Goal: Task Accomplishment & Management: Use online tool/utility

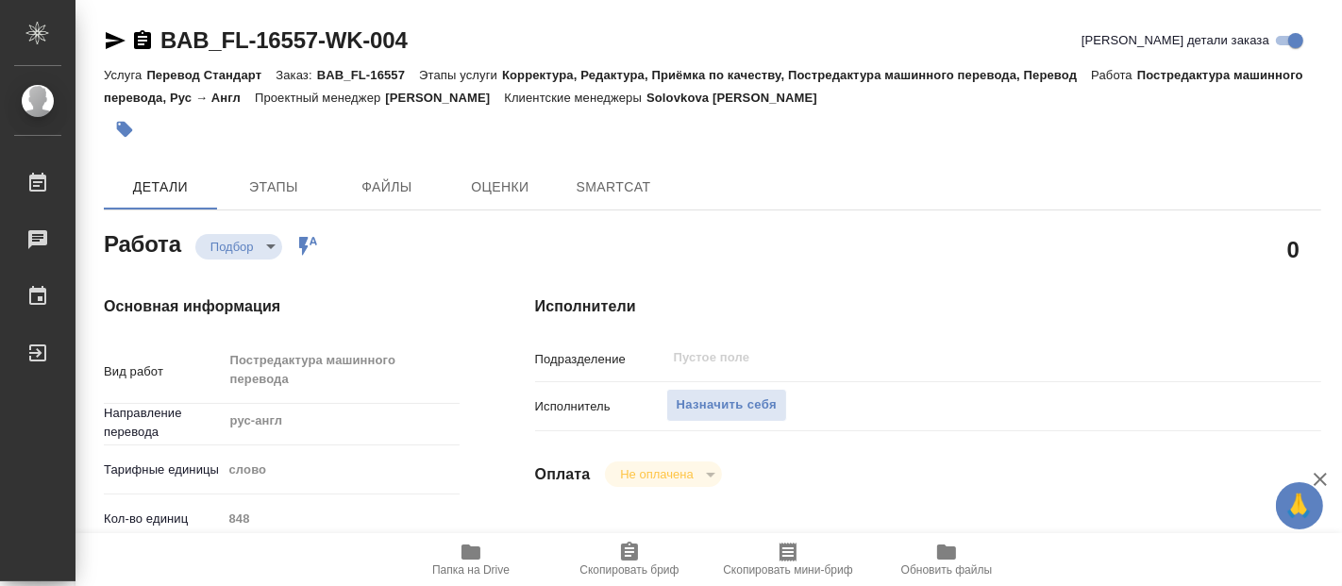
type textarea "x"
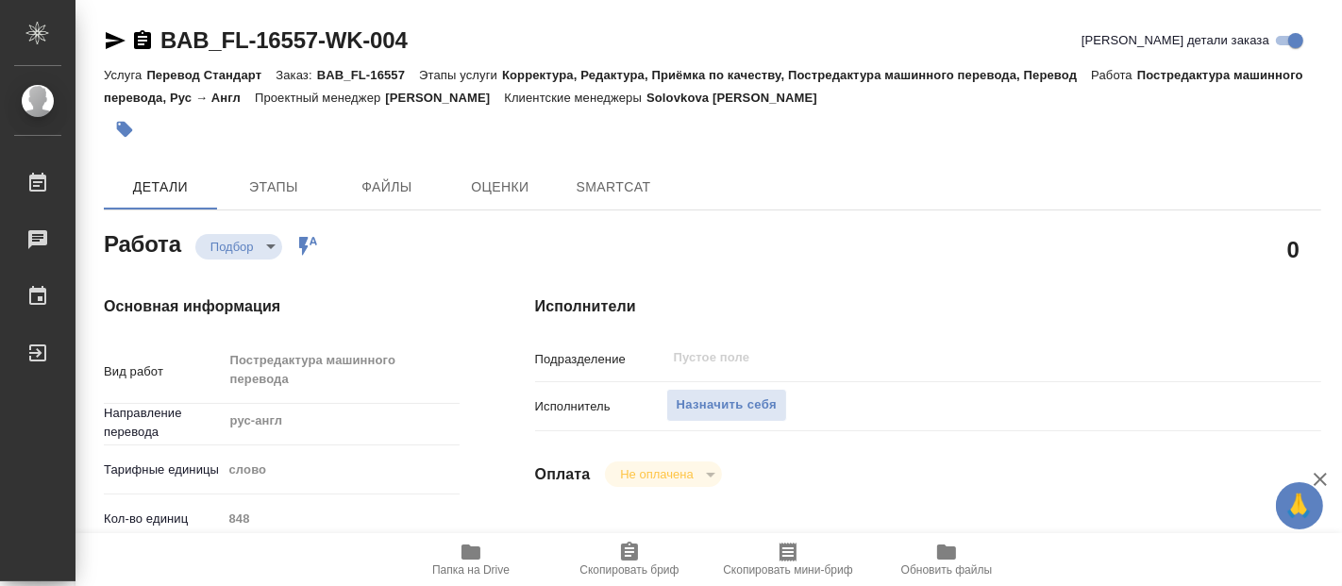
type textarea "x"
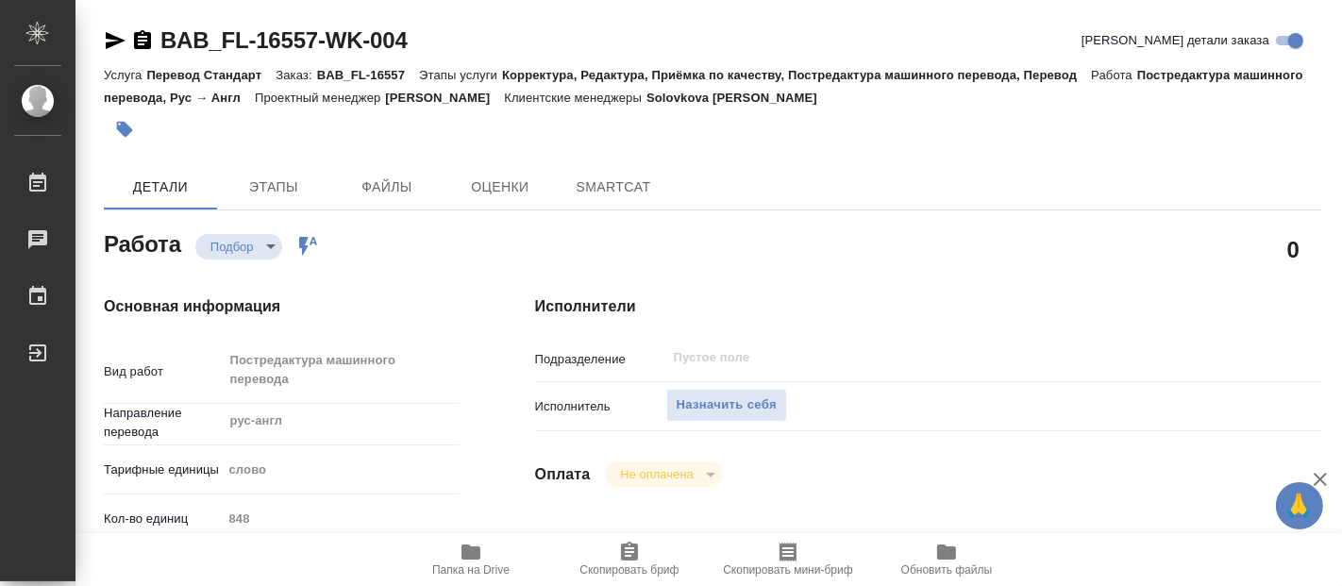
type textarea "x"
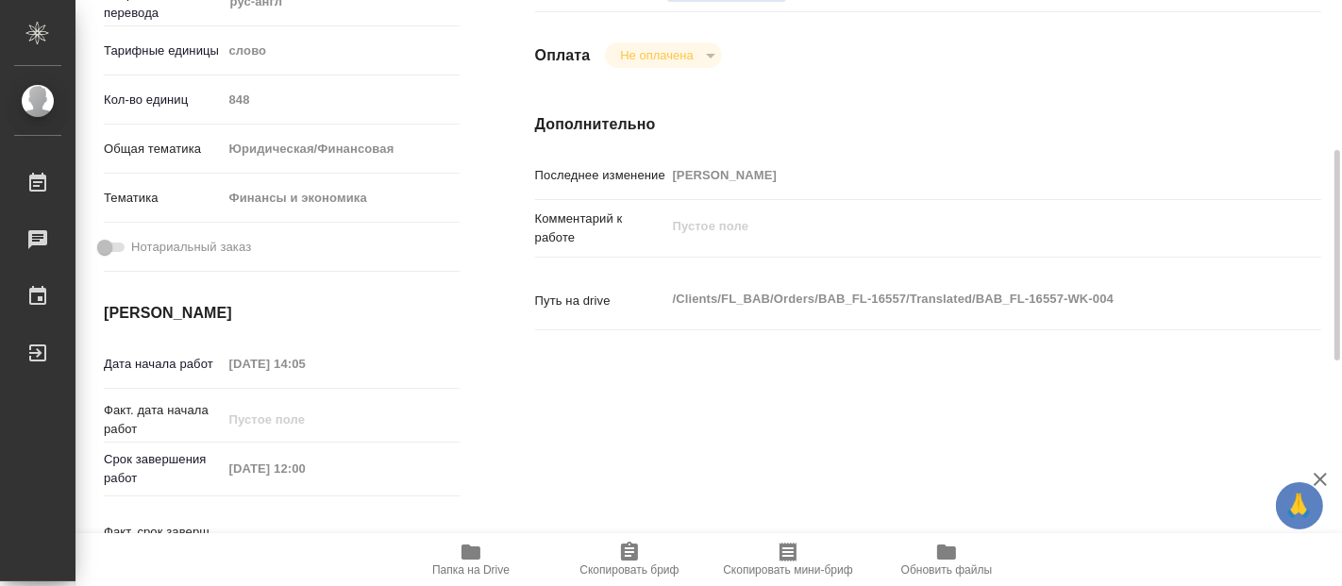
type textarea "x"
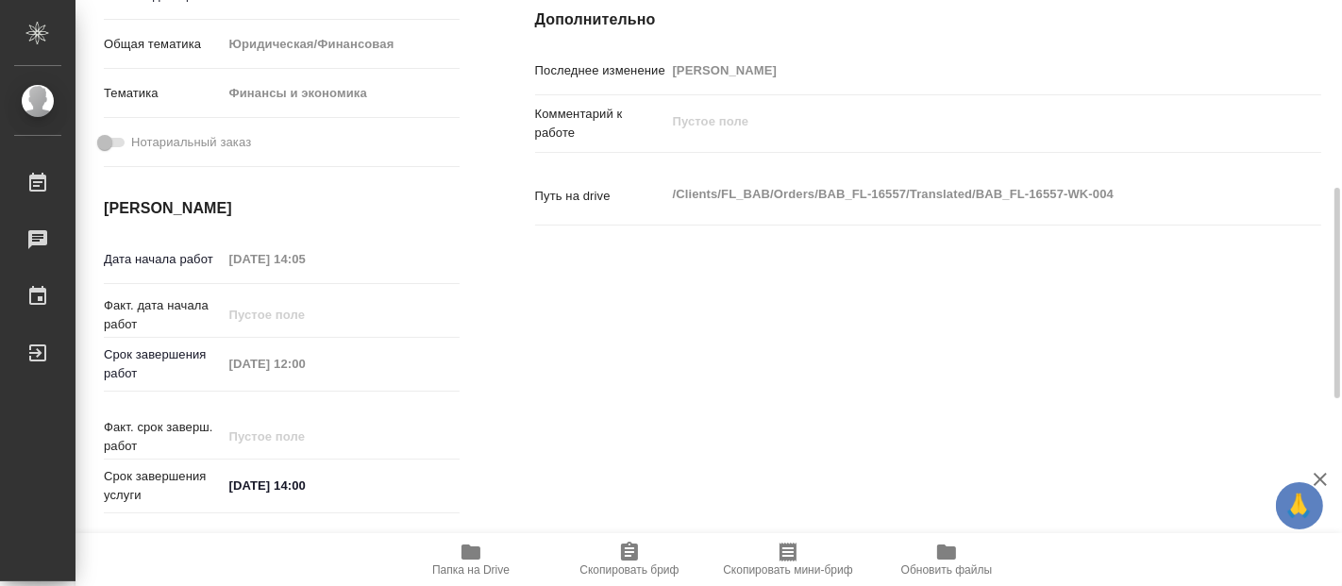
type textarea "x"
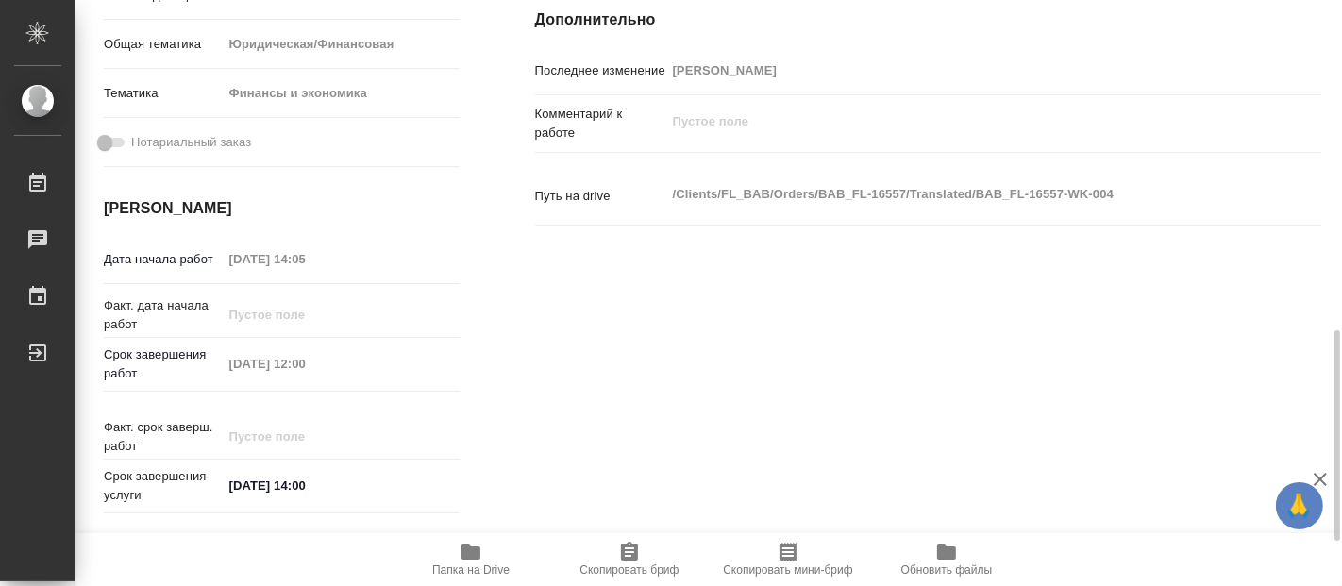
scroll to position [838, 0]
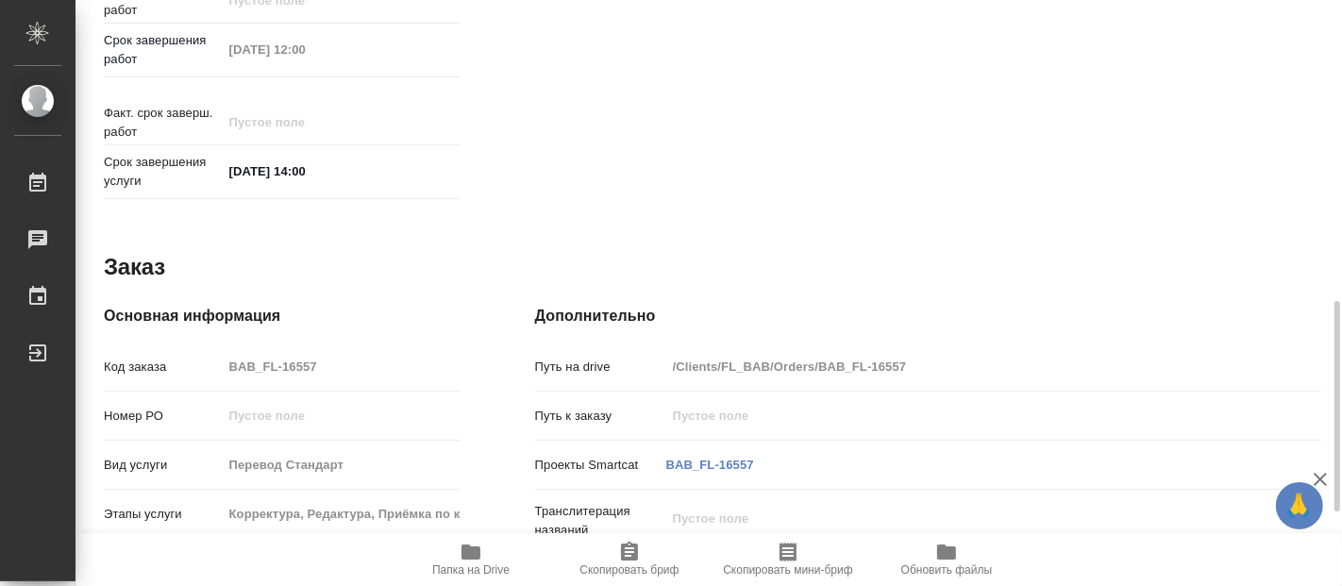
type textarea "x"
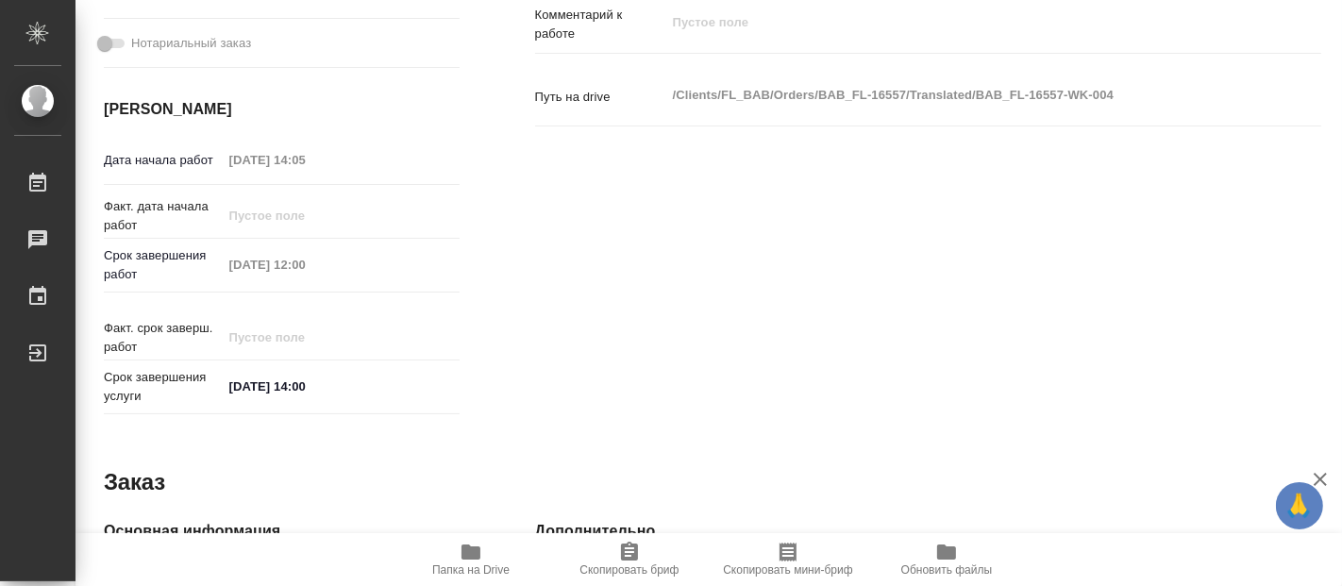
scroll to position [1042, 0]
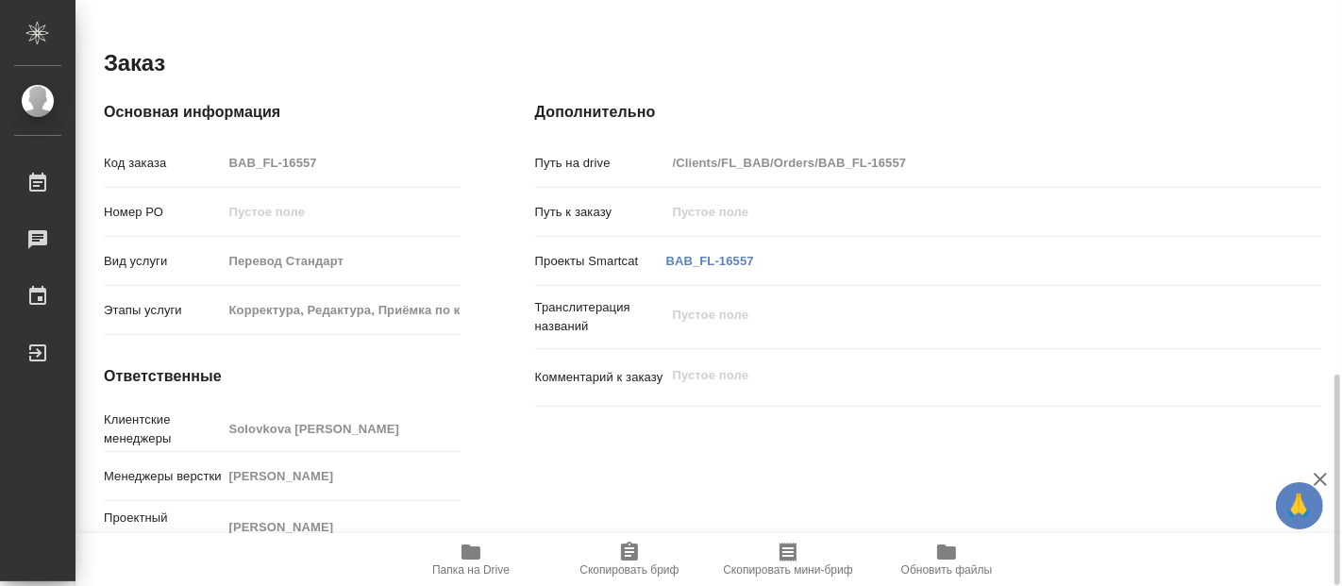
type textarea "x"
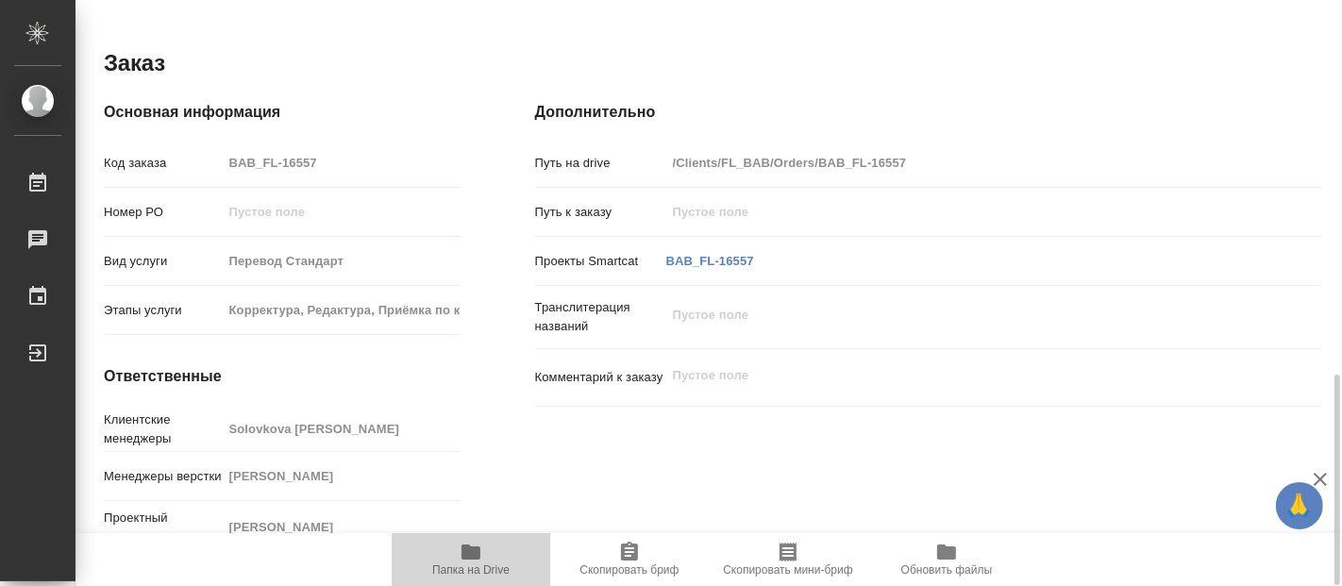
click at [466, 564] on span "Папка на Drive" at bounding box center [470, 570] width 77 height 13
type textarea "x"
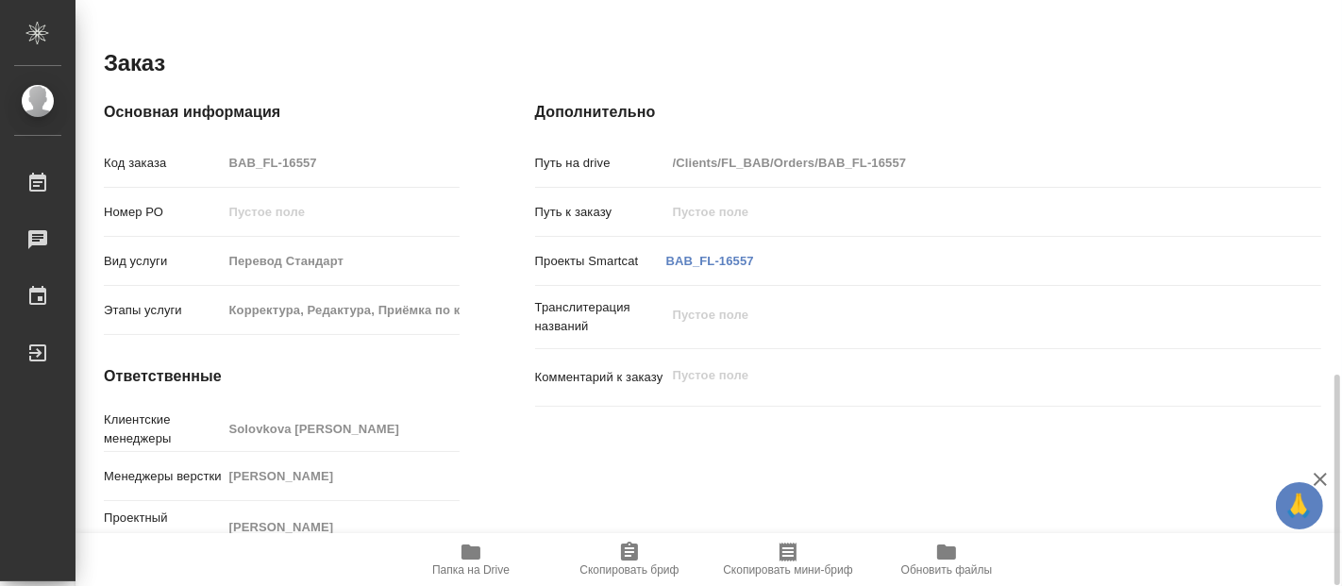
type textarea "x"
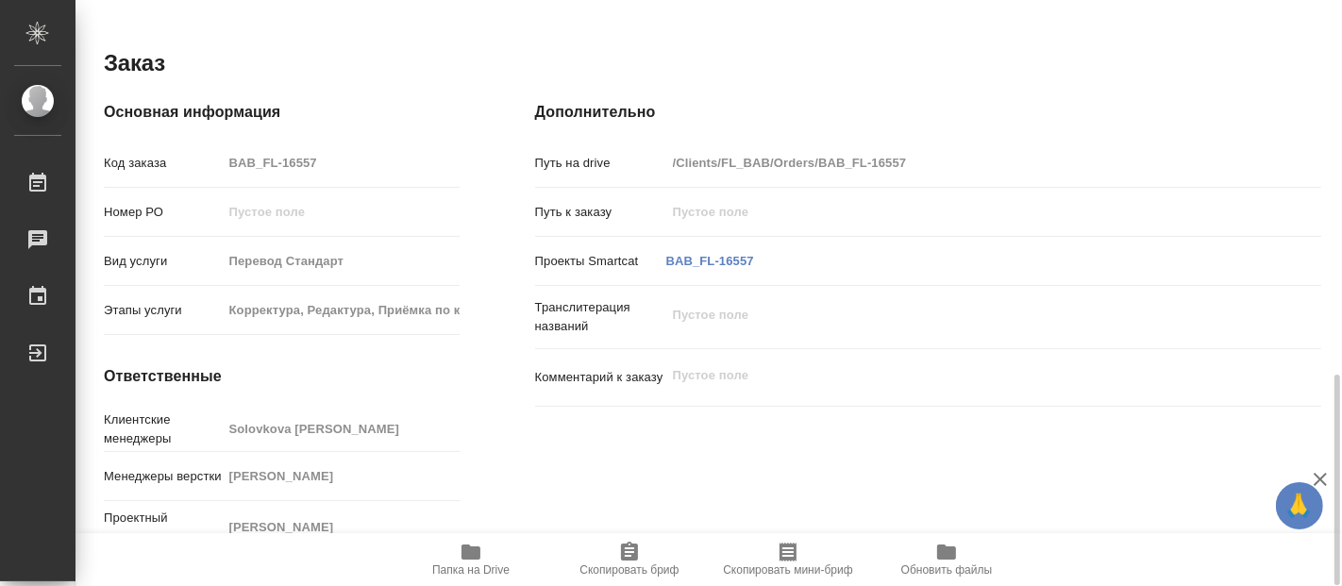
type textarea "x"
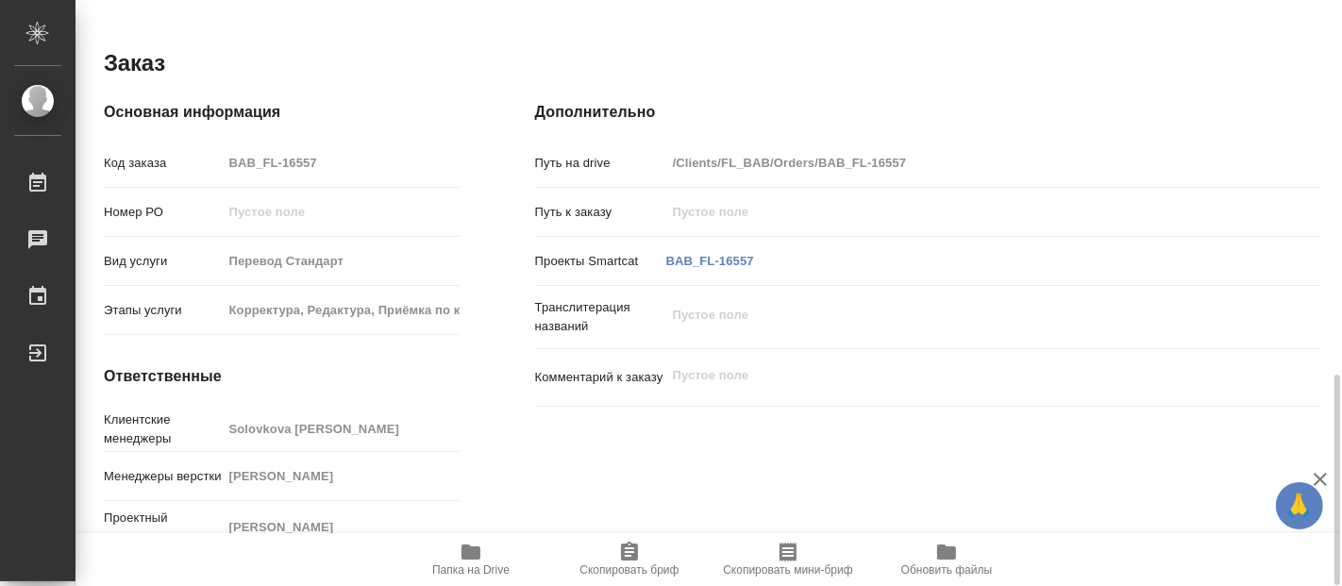
type textarea "x"
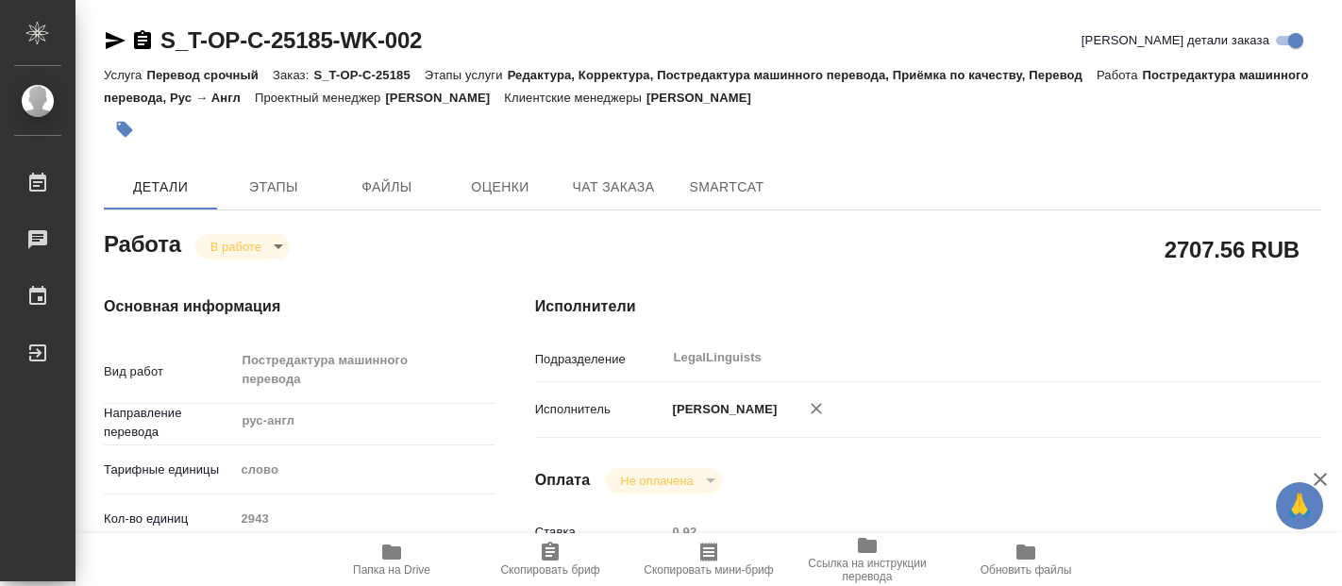
type textarea "x"
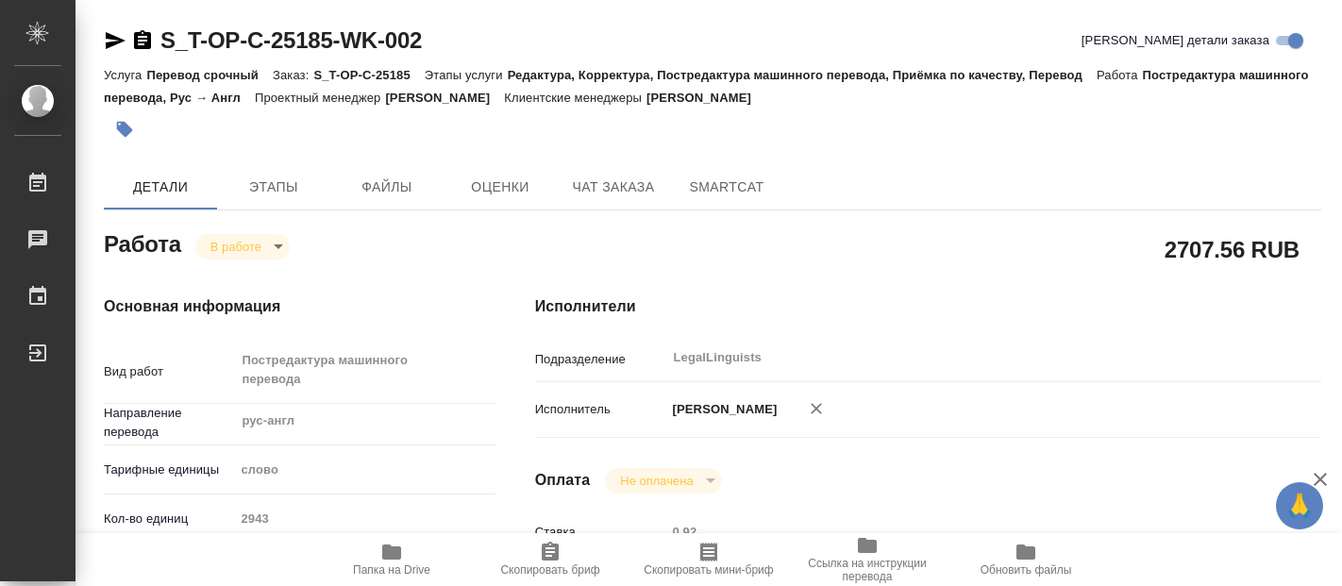
type textarea "x"
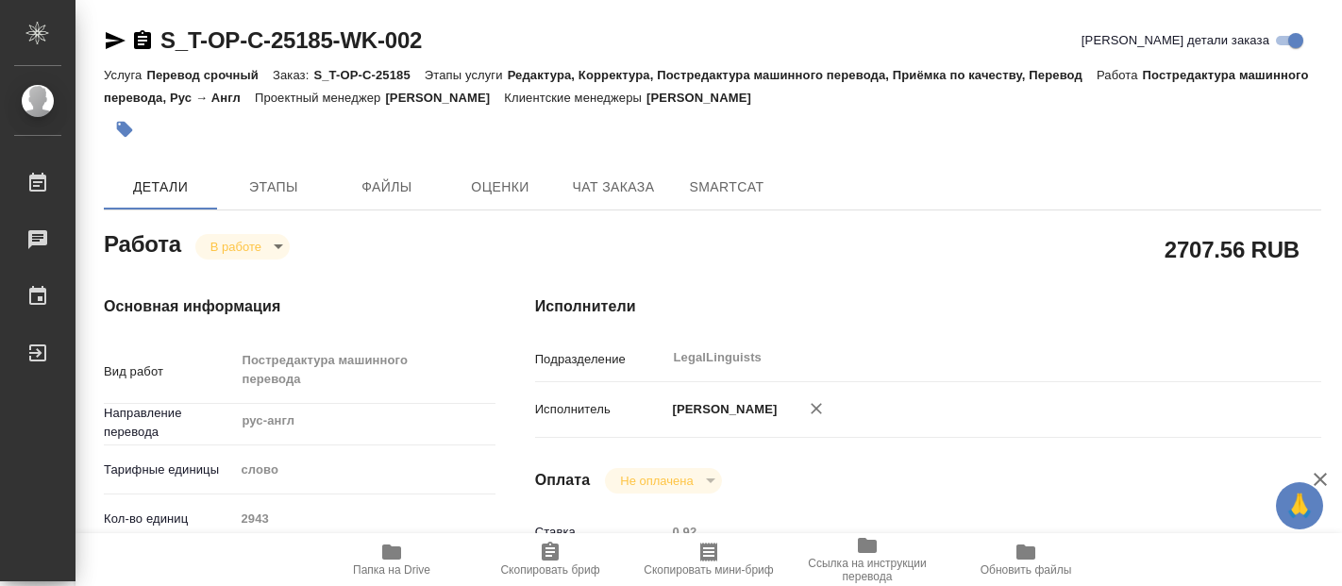
type textarea "x"
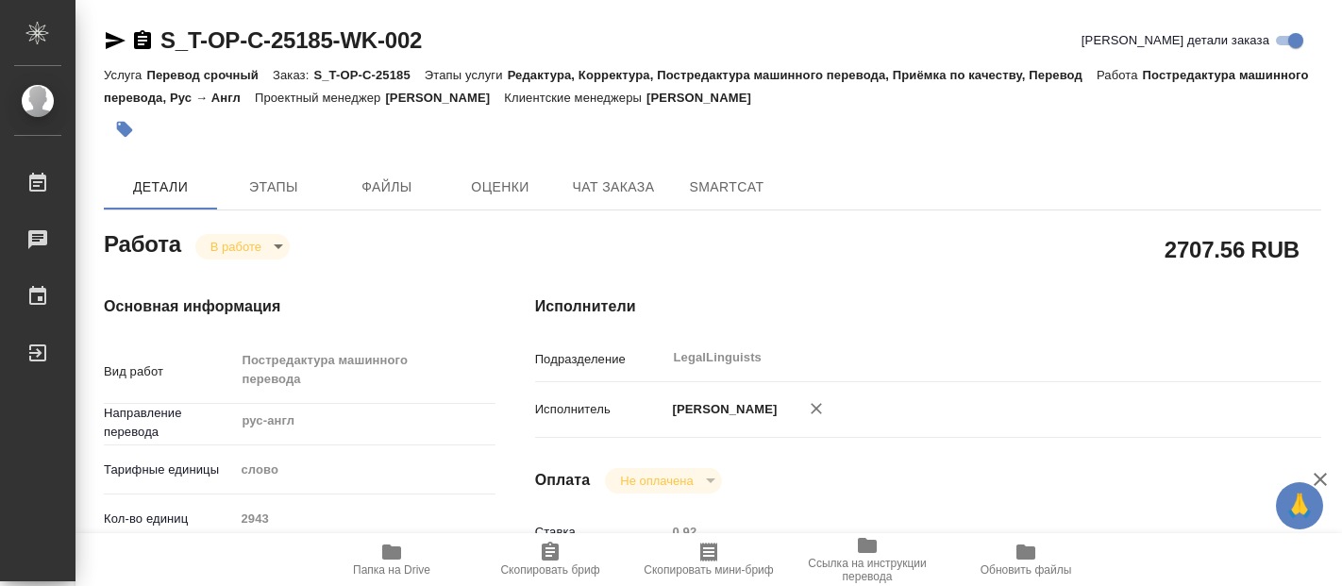
type textarea "x"
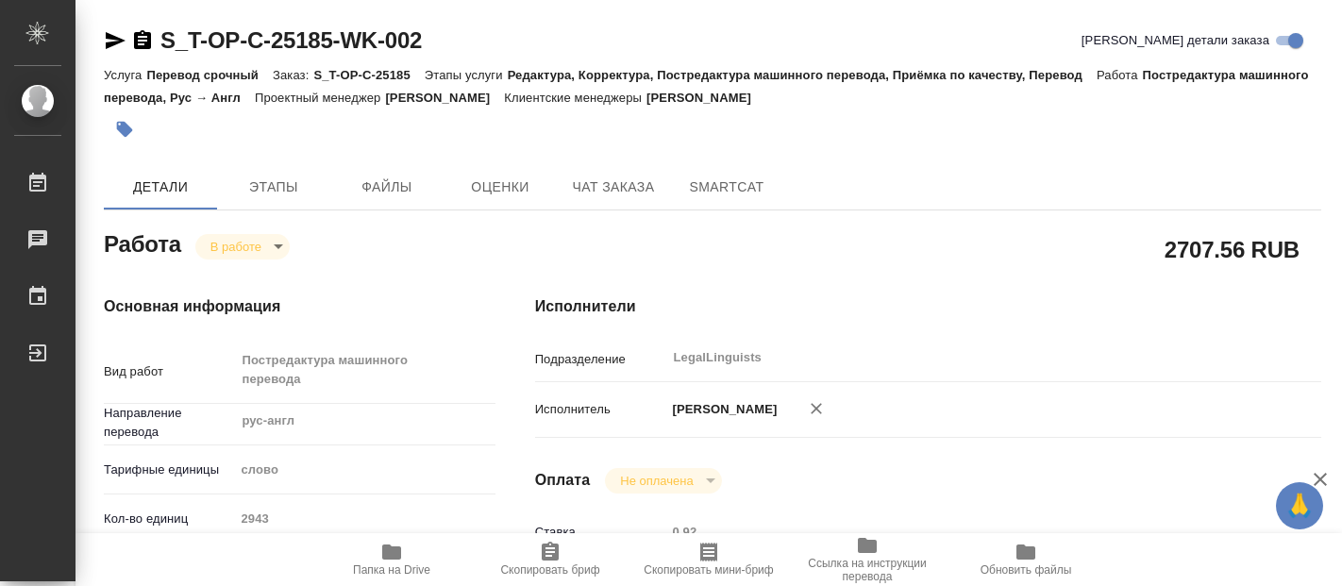
type textarea "x"
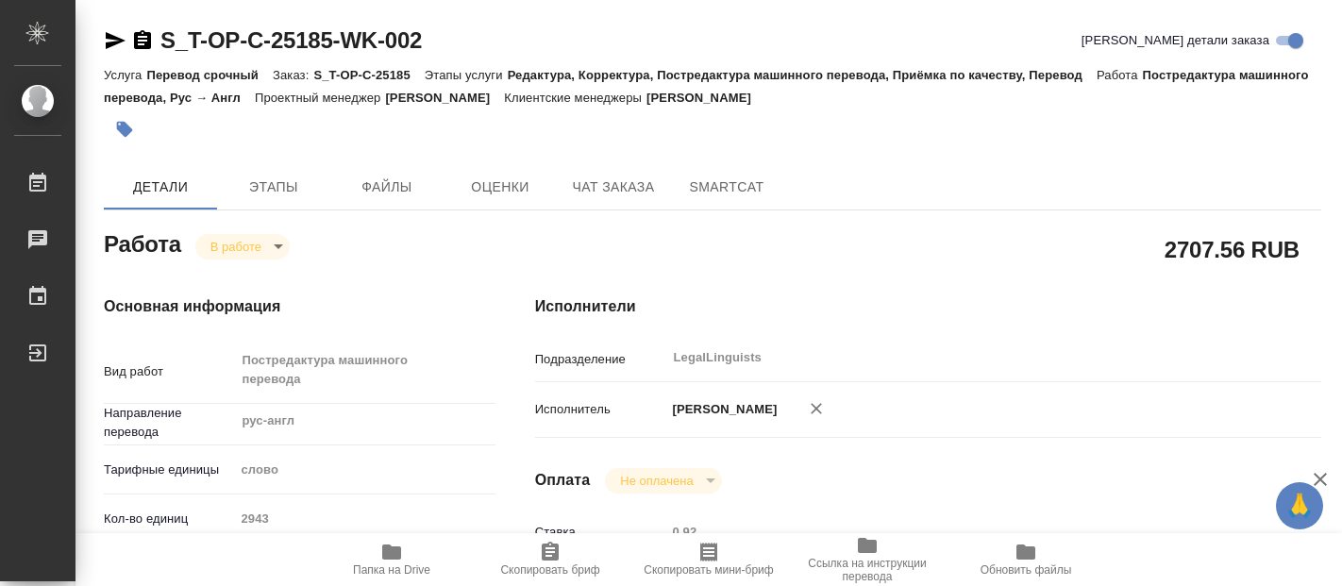
type textarea "x"
